Goal: Check status: Check status

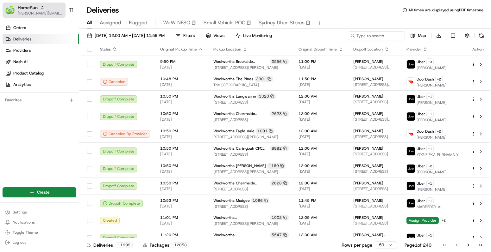
click at [35, 7] on span "HomeRun" at bounding box center [28, 7] width 20 height 6
type input "pronto"
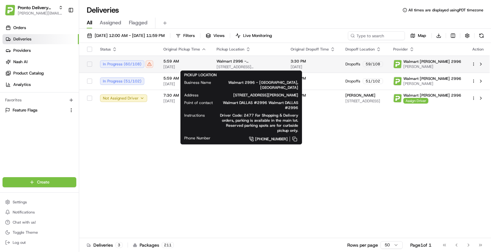
click at [233, 64] on div "Walmart 2996 - Dallas, TX 18121 MARSH LN, DALLAS, TX 75287, US" at bounding box center [248, 64] width 64 height 11
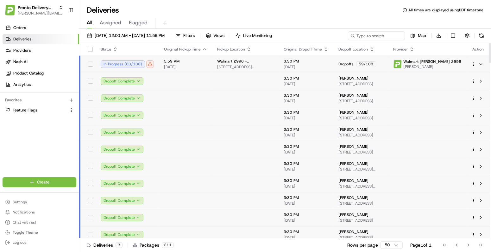
click at [226, 65] on span "[STREET_ADDRESS][PERSON_NAME]" at bounding box center [245, 67] width 57 height 5
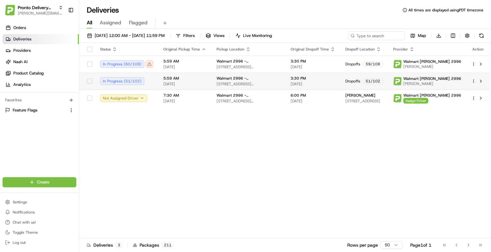
click at [219, 83] on span "[STREET_ADDRESS][PERSON_NAME]" at bounding box center [248, 84] width 64 height 5
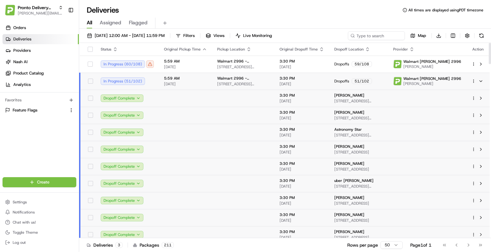
click at [202, 84] on span "[DATE]" at bounding box center [185, 84] width 43 height 5
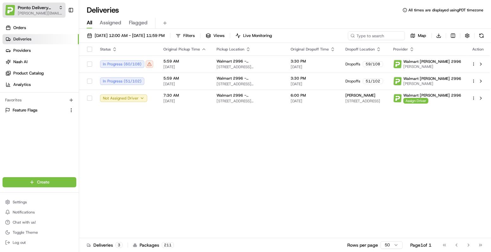
click at [39, 10] on span "Pronto Delivery Service" at bounding box center [37, 7] width 38 height 6
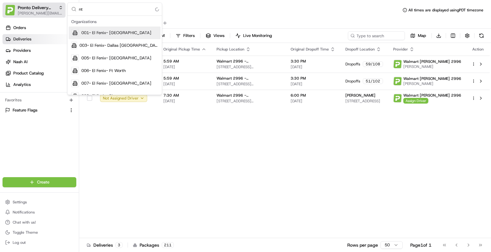
type input "ntg"
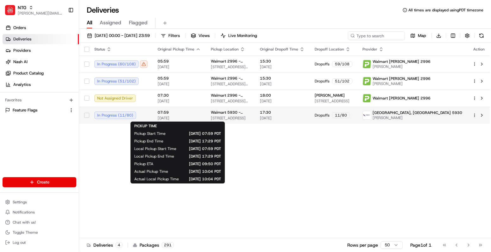
click at [191, 117] on span "[DATE]" at bounding box center [179, 118] width 43 height 5
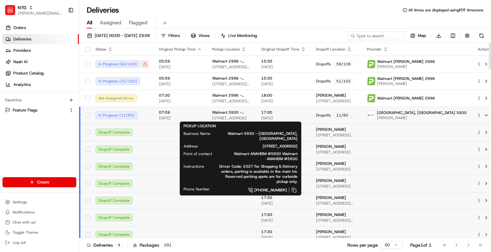
click at [206, 118] on td "07:59 08/19/2025" at bounding box center [180, 115] width 53 height 17
